Goal: Task Accomplishment & Management: Manage account settings

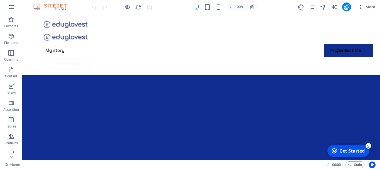
scroll to position [38, 0]
click at [333, 15] on icon at bounding box center [334, 15] width 3 height 6
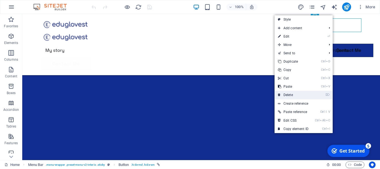
click at [286, 93] on link "⌦ Delete" at bounding box center [292, 95] width 37 height 8
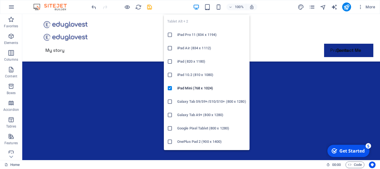
click at [219, 142] on h6 "OnePlus Pad 2 (900 x 1400)" at bounding box center [211, 141] width 69 height 7
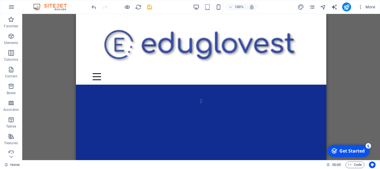
scroll to position [52, 0]
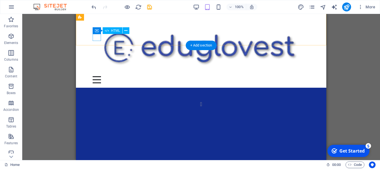
click at [97, 76] on div at bounding box center [201, 79] width 217 height 7
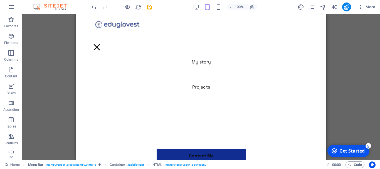
scroll to position [398, 0]
click at [101, 44] on div at bounding box center [97, 47] width 8 height 7
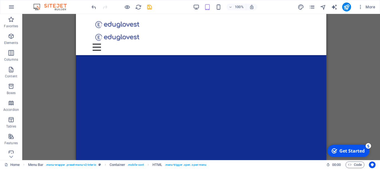
scroll to position [162, 0]
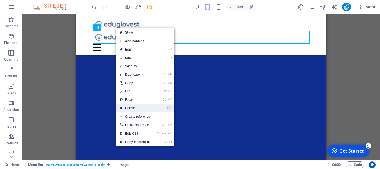
click at [130, 108] on link "⌦ Delete" at bounding box center [134, 108] width 37 height 8
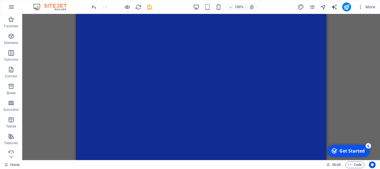
scroll to position [0, 0]
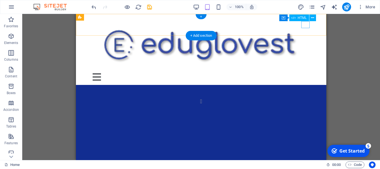
click at [306, 73] on div at bounding box center [201, 76] width 217 height 7
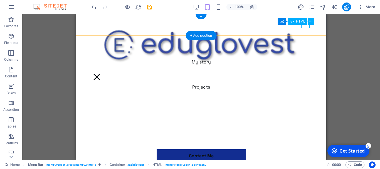
click at [101, 73] on div at bounding box center [97, 76] width 8 height 7
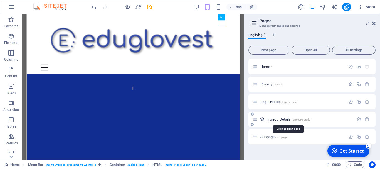
click at [272, 120] on span "Project: Details /project-details" at bounding box center [288, 119] width 44 height 4
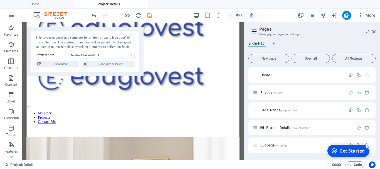
scroll to position [24, 0]
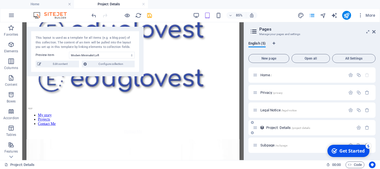
click at [274, 127] on span "Project: Details /project-details" at bounding box center [288, 127] width 44 height 4
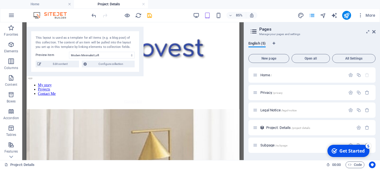
scroll to position [0, 0]
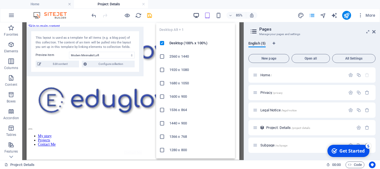
click at [195, 15] on icon "button" at bounding box center [196, 15] width 6 height 6
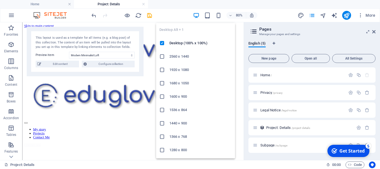
click at [196, 15] on icon "button" at bounding box center [196, 15] width 6 height 6
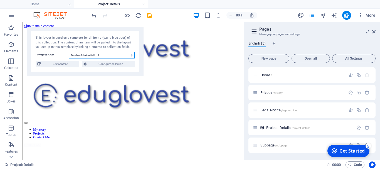
click at [132, 56] on select "Modern Minimalist Loft Vintage Glam Boudoir Sea Side House" at bounding box center [102, 55] width 66 height 7
click at [173, 14] on div "80% More" at bounding box center [233, 15] width 287 height 9
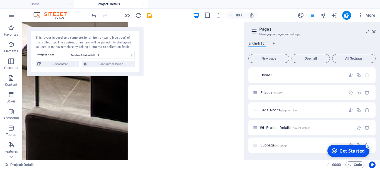
scroll to position [487, 0]
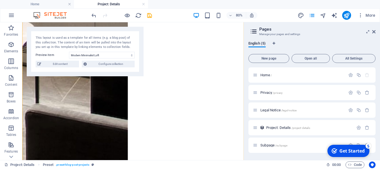
drag, startPoint x: 297, startPoint y: 41, endPoint x: 297, endPoint y: 135, distance: 94.0
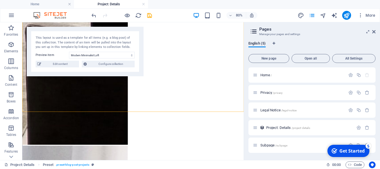
scroll to position [711, 0]
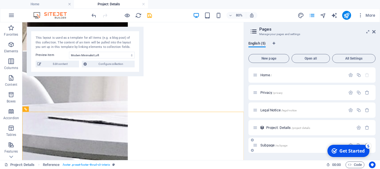
click at [264, 145] on span "Subpage /subpage" at bounding box center [273, 145] width 27 height 4
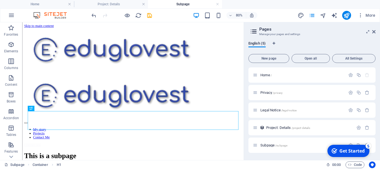
scroll to position [49, 0]
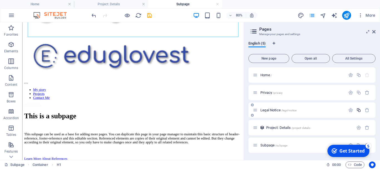
click at [359, 111] on icon "button" at bounding box center [358, 110] width 5 height 5
click at [263, 148] on input "Legal Notice 1" at bounding box center [312, 148] width 118 height 9
type input "I Notice 1"
type input "/notice-1"
type input "Notice 1"
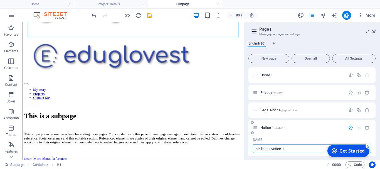
type input "Intellectua Notice 1"
type input "/intellectu-notice-1"
type input "Intellectu Notice 1"
type input "Intellectual Pr Notice 1"
type input "/intellectual-p-notice-1"
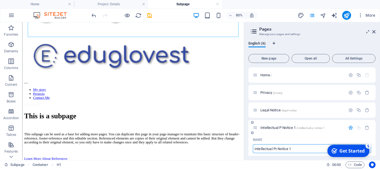
type input "Intellectual P Notice 1"
type input "Intellectual Property Notice 1"
type input "/intellectual-property-notice-1"
type input "Intellectual Property Notice 1"
click at [307, 149] on input "Intellectual Property Notice 1" at bounding box center [312, 148] width 118 height 9
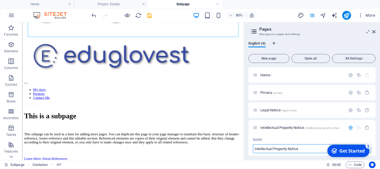
type input "Intellectual Property Notice"
type input "/intellectual-property-notice"
type input "Intellectual Property Notice"
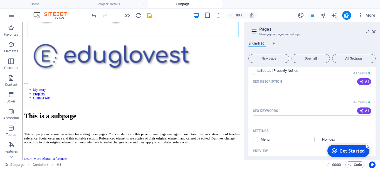
scroll to position [119, 0]
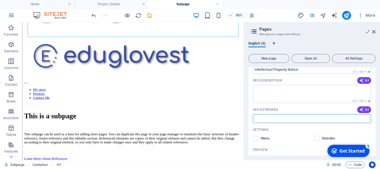
click at [312, 118] on input "SEO Keywords" at bounding box center [312, 118] width 118 height 9
type input "L"
type input "Intellectual Property, Trade Secret, Legal,"
click at [257, 89] on textarea "SEO Description" at bounding box center [312, 94] width 118 height 18
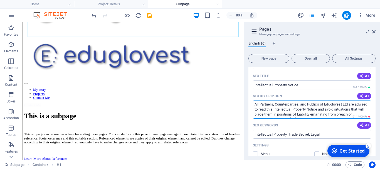
scroll to position [0, 0]
click at [290, 105] on textarea "All Partners, Counterparties, and Publics of Eduglovest Ltd are advised to read…" at bounding box center [312, 109] width 118 height 18
click at [282, 105] on textarea "All Partners, Counterparties, and Publics of Eduglovest Ltd are advised to read…" at bounding box center [312, 109] width 118 height 18
click at [320, 105] on textarea "All Partners, Counterparties, and Publics of Eduglovest Ltd are advised to read…" at bounding box center [312, 109] width 118 height 18
click at [351, 105] on textarea "All Partners, Counterparties, and Publics of Eduglovest Ltd are advised to read…" at bounding box center [312, 109] width 118 height 18
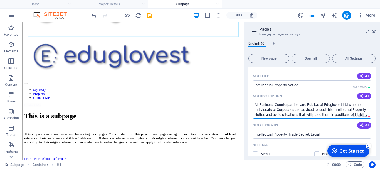
type textarea "All Partners, Counterparties, and Publics of Eduglovest Ltd whether Individuals…"
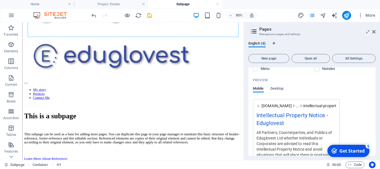
scroll to position [190, 0]
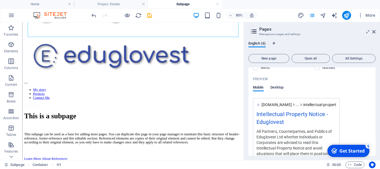
click at [279, 87] on span "Desktop" at bounding box center [276, 88] width 13 height 8
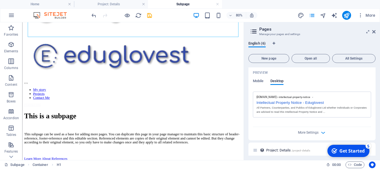
scroll to position [218, 0]
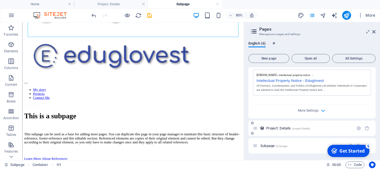
click at [274, 126] on span "Project: Details /project-details" at bounding box center [288, 128] width 44 height 4
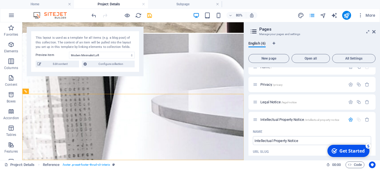
scroll to position [0, 0]
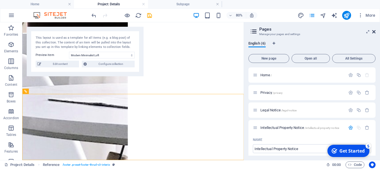
click at [374, 32] on icon at bounding box center [373, 31] width 3 height 4
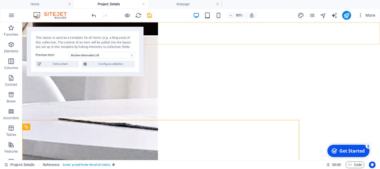
scroll to position [794, 0]
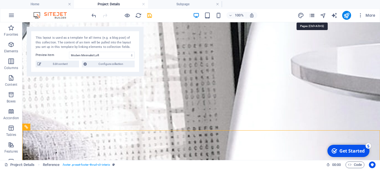
click at [313, 16] on icon "pages" at bounding box center [312, 15] width 6 height 6
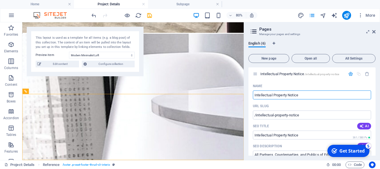
scroll to position [59, 0]
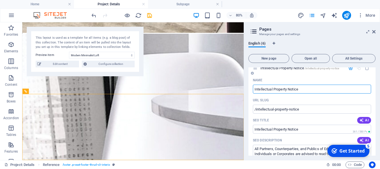
click at [358, 98] on div "URL SLUG" at bounding box center [312, 100] width 118 height 9
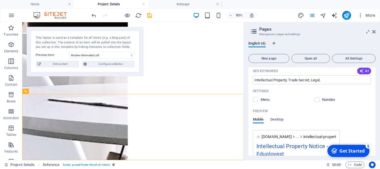
scroll to position [160, 0]
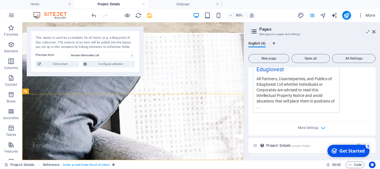
click at [372, 138] on div "Project: Details /project-details" at bounding box center [311, 145] width 127 height 15
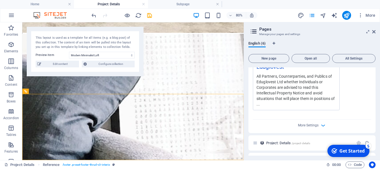
click at [372, 138] on div "Project: Details /project-details" at bounding box center [311, 142] width 127 height 15
click at [323, 126] on icon "button" at bounding box center [323, 125] width 6 height 6
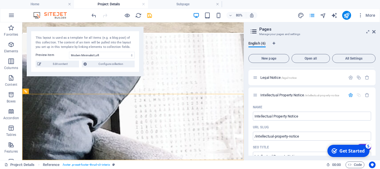
scroll to position [30, 0]
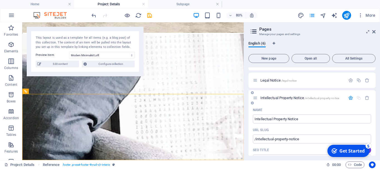
click at [255, 99] on icon at bounding box center [255, 97] width 5 height 5
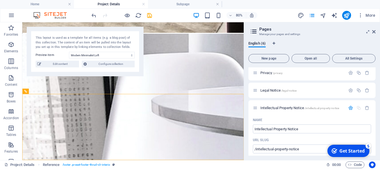
scroll to position [0, 0]
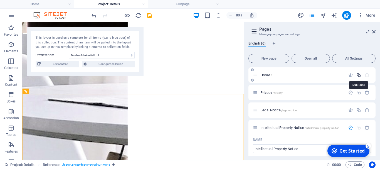
click at [358, 74] on icon "button" at bounding box center [358, 75] width 5 height 5
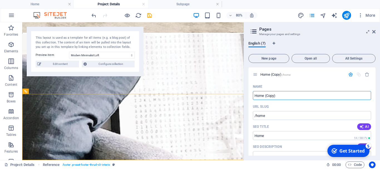
scroll to position [13, 0]
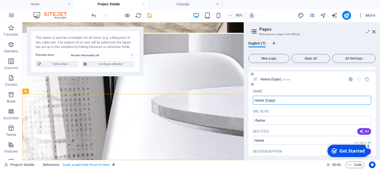
click at [283, 100] on input "Home (Copy)" at bounding box center [312, 100] width 118 height 9
type input "H"
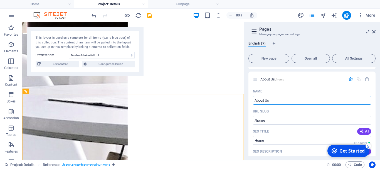
type input "About Us"
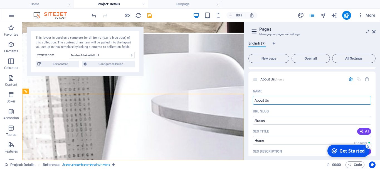
scroll to position [0, 0]
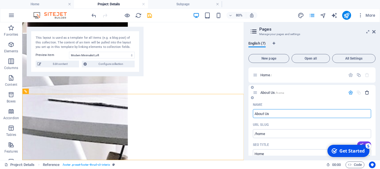
click at [367, 92] on icon "button" at bounding box center [366, 92] width 5 height 5
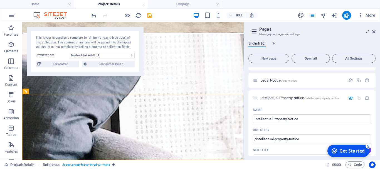
scroll to position [31, 0]
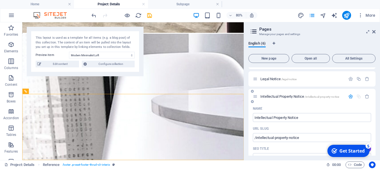
click at [351, 97] on icon "button" at bounding box center [350, 96] width 5 height 5
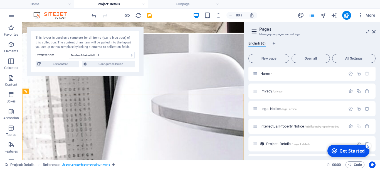
scroll to position [0, 0]
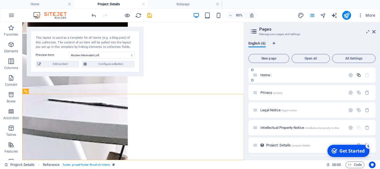
click at [358, 74] on icon "button" at bounding box center [358, 75] width 5 height 5
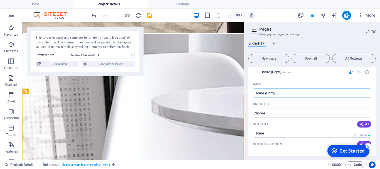
scroll to position [22, 0]
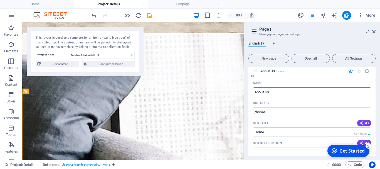
type input "About Us"
click at [284, 111] on input "/home" at bounding box center [312, 111] width 118 height 9
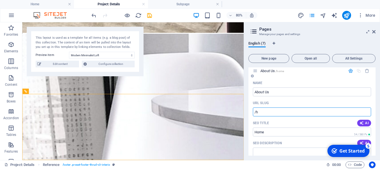
type input "/"
click at [266, 111] on input "/AboutUs" at bounding box center [312, 111] width 118 height 9
type input "/AboutUs"
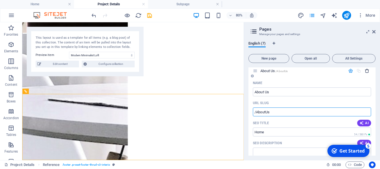
click at [366, 71] on icon "button" at bounding box center [366, 70] width 5 height 5
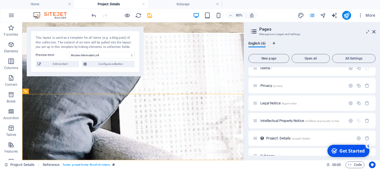
scroll to position [0, 0]
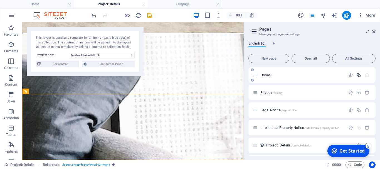
click at [358, 75] on icon "button" at bounding box center [358, 75] width 5 height 5
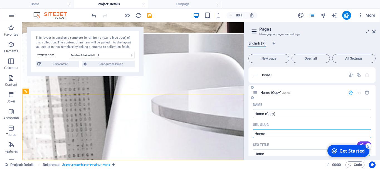
click at [268, 134] on input "/home" at bounding box center [312, 133] width 118 height 9
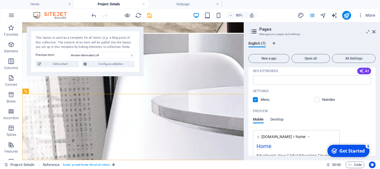
scroll to position [126, 0]
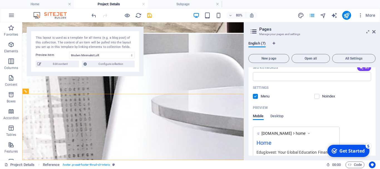
click at [379, 103] on div "English (7) New page Open all All Settings Home / Home (Copy) /home Name Home (…" at bounding box center [312, 98] width 136 height 123
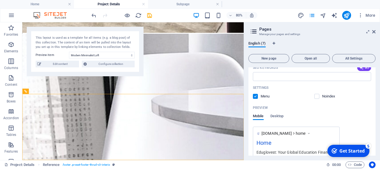
click at [379, 103] on div "English (7) New page Open all All Settings Home / Home (Copy) /home Name Home (…" at bounding box center [312, 98] width 136 height 123
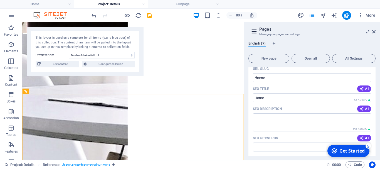
scroll to position [54, 0]
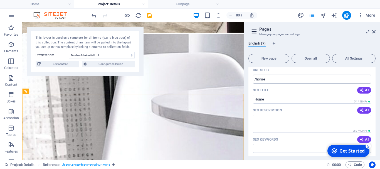
click at [276, 79] on input "/home" at bounding box center [312, 79] width 118 height 9
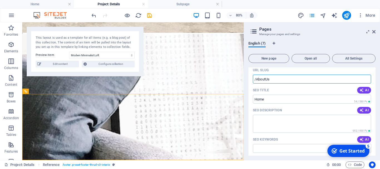
click at [266, 79] on input "/AboutUs" at bounding box center [312, 79] width 118 height 9
click at [266, 80] on input "/AboutUs" at bounding box center [312, 79] width 118 height 9
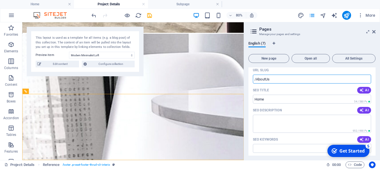
type input "/AboutUs"
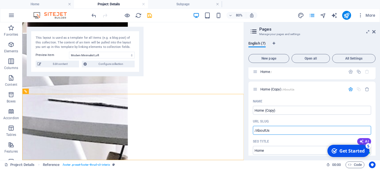
scroll to position [0, 0]
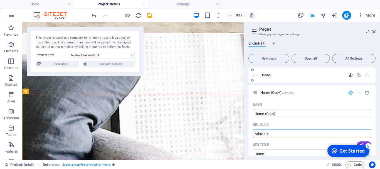
click at [350, 76] on icon "button" at bounding box center [350, 75] width 5 height 5
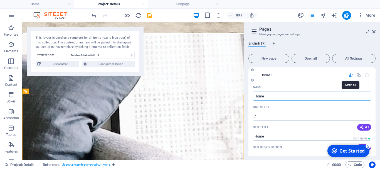
click at [352, 76] on icon "button" at bounding box center [350, 75] width 5 height 5
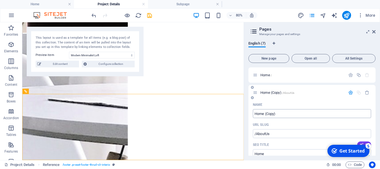
click at [276, 115] on input "Home (Copy)" at bounding box center [312, 113] width 118 height 9
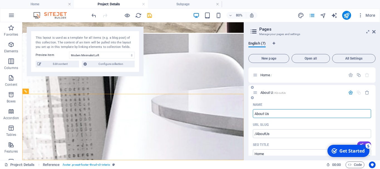
type input "About Us"
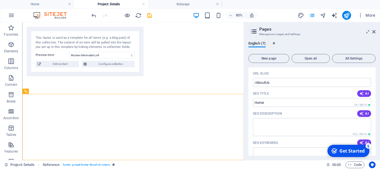
scroll to position [52, 0]
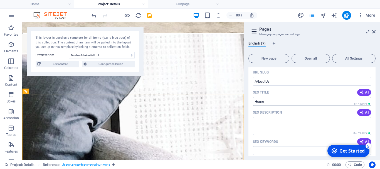
click at [268, 101] on input "Home" at bounding box center [312, 101] width 118 height 9
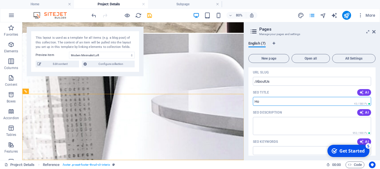
type input "H"
click at [262, 123] on textarea "SEO Description" at bounding box center [312, 126] width 118 height 18
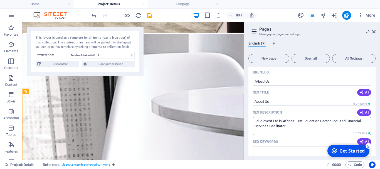
click at [289, 126] on textarea "Eduglovest Ltd is Africas First Education Sector Focused Financial Services Fac…" at bounding box center [312, 126] width 118 height 18
click at [288, 125] on textarea "Eduglovest Ltd is Africas First Education Sector Focused Financial Services Fac…" at bounding box center [312, 126] width 118 height 18
click at [286, 125] on textarea "Eduglovest Ltd is Africas First Education Sector Focused Financial Services Fac…" at bounding box center [312, 126] width 118 height 18
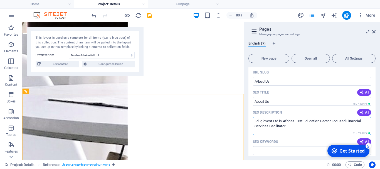
click at [292, 126] on textarea "Eduglovest Ltd is Africas First Education Sector Focused Financial Services Fac…" at bounding box center [312, 126] width 118 height 18
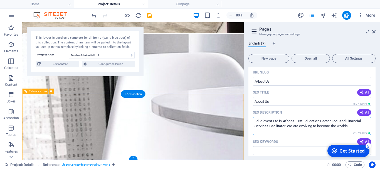
click at [301, 125] on textarea "Eduglovest Ltd is Africas First Education Sector Focused Financial Services Fac…" at bounding box center [312, 126] width 118 height 18
click at [357, 126] on textarea "Eduglovest Ltd is Africas First Education Sector Focused Financial Services Fac…" at bounding box center [312, 126] width 118 height 18
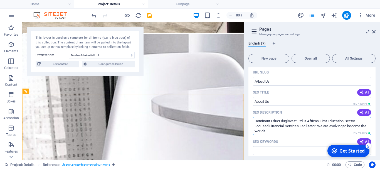
click at [52, 5] on h4 "Home" at bounding box center [37, 4] width 74 height 6
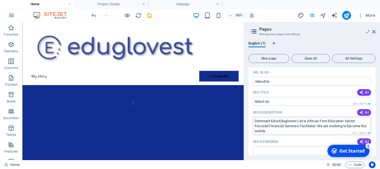
click at [279, 120] on textarea "Dominant EducEduglovest Ltd is Africas First Education Sector Focused Financial…" at bounding box center [312, 126] width 118 height 18
click at [351, 127] on textarea "Eduglovest Ltd is Africas First Education Sector Focused Financial Services Fac…" at bounding box center [312, 126] width 118 height 18
click at [351, 126] on textarea "Eduglovest Ltd is Africas First Education Sector Focused Financial Services Fac…" at bounding box center [312, 126] width 118 height 18
type textarea "Eduglovest Ltd is Africas First Education Sector Focused Financial Services Fac…"
